Goal: Task Accomplishment & Management: Manage account settings

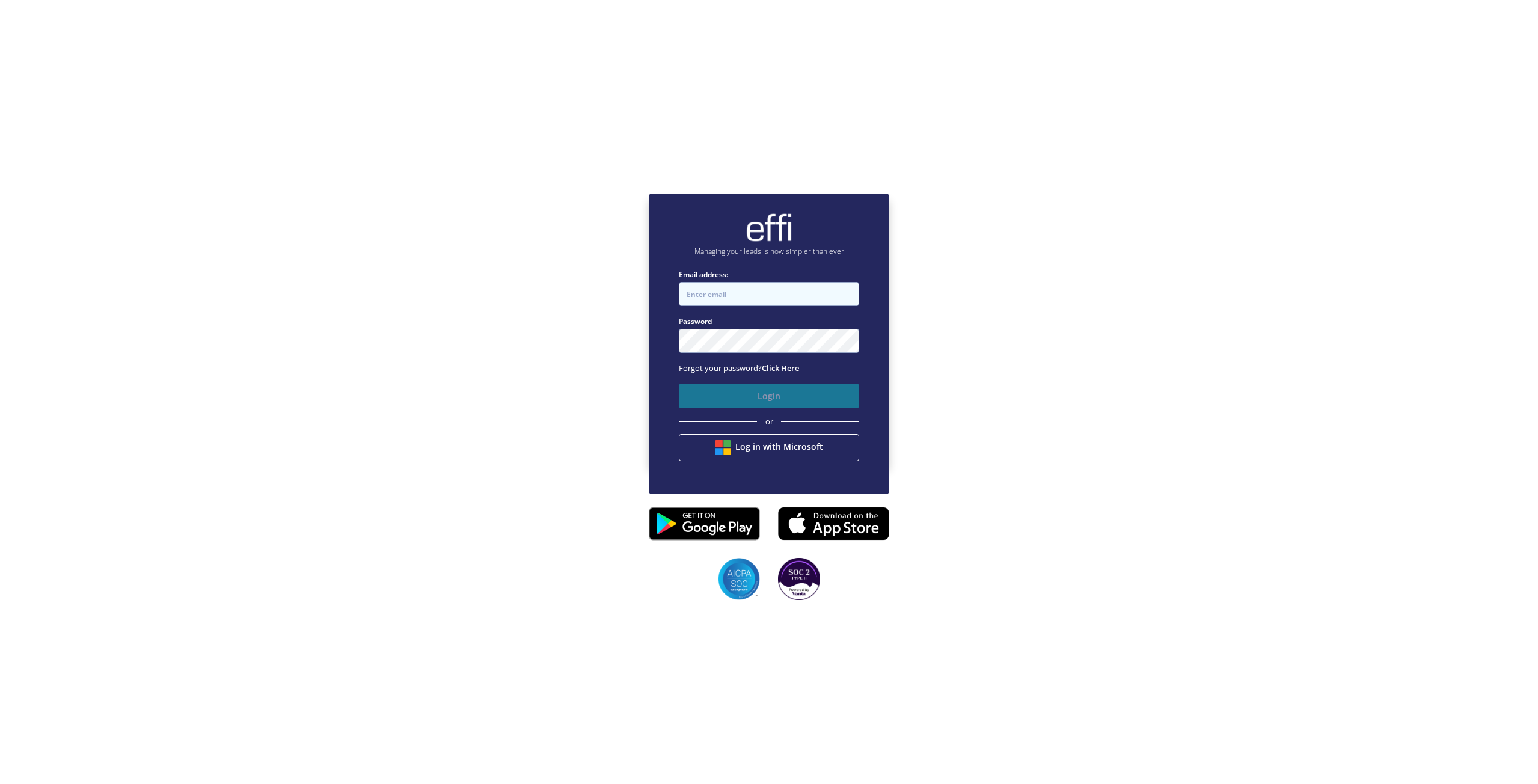
type input "john@newcastlefinancebrokers.com.au"
click at [840, 399] on button "Login" at bounding box center [769, 395] width 181 height 25
